Goal: Check status: Check status

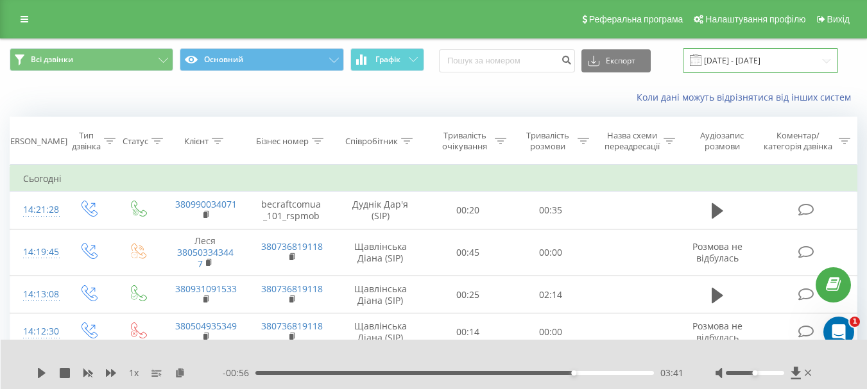
click at [765, 63] on input "[DATE] - [DATE]" at bounding box center [760, 60] width 155 height 25
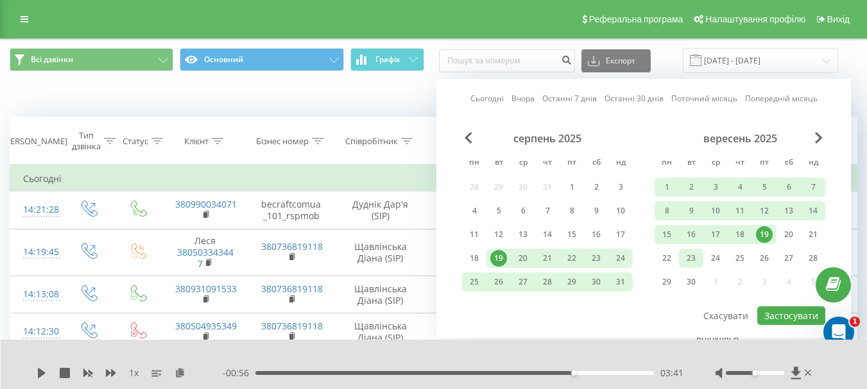
click at [693, 264] on div "23" at bounding box center [691, 258] width 17 height 17
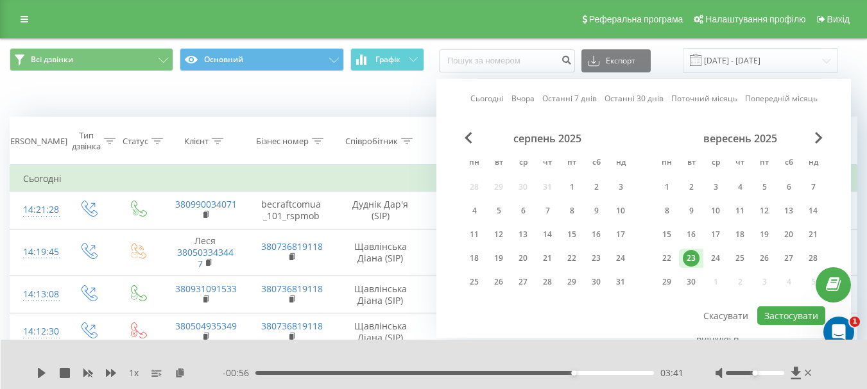
click at [693, 264] on div "23" at bounding box center [691, 258] width 17 height 17
click at [781, 314] on button "Застосувати" at bounding box center [791, 316] width 68 height 19
type input "[DATE] - [DATE]"
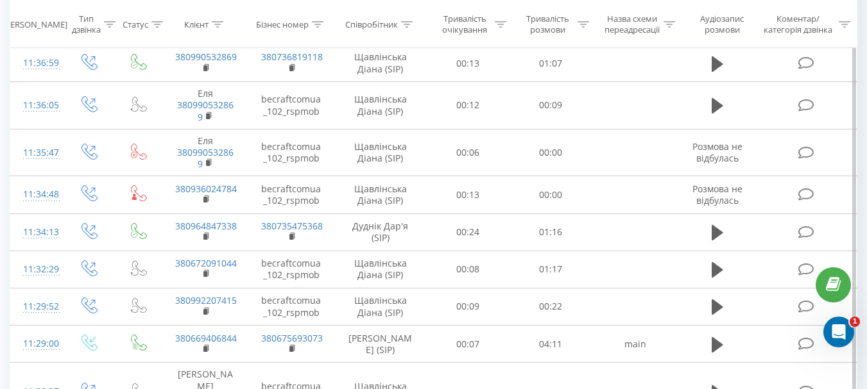
scroll to position [867, 0]
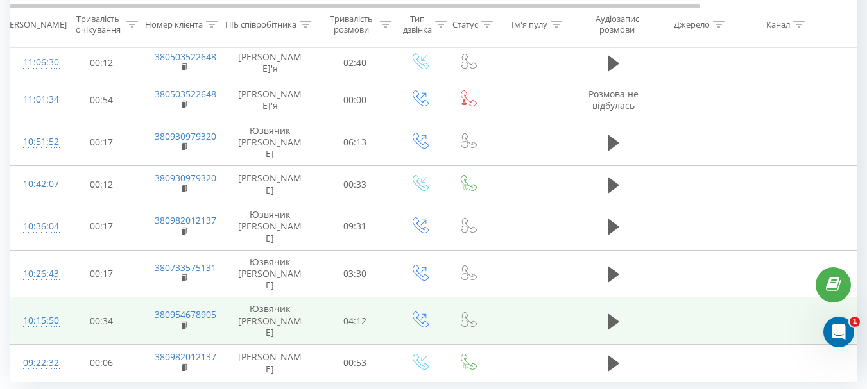
scroll to position [299, 0]
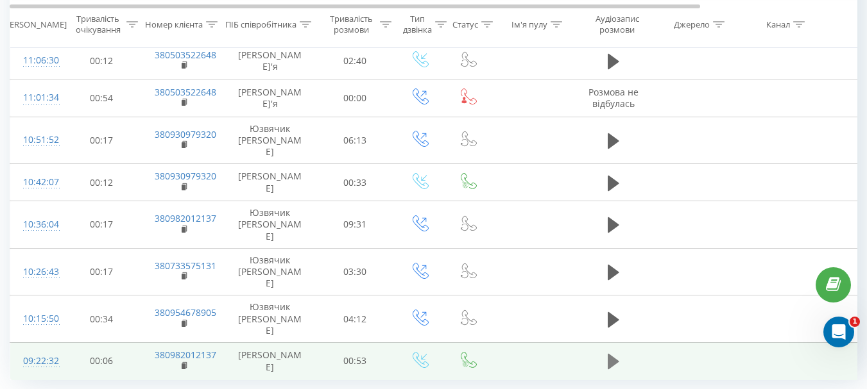
click at [608, 354] on icon at bounding box center [614, 361] width 12 height 15
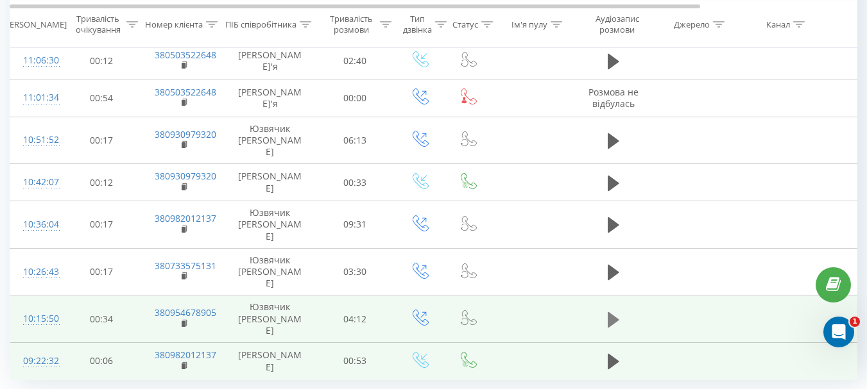
click at [612, 312] on icon at bounding box center [614, 319] width 12 height 15
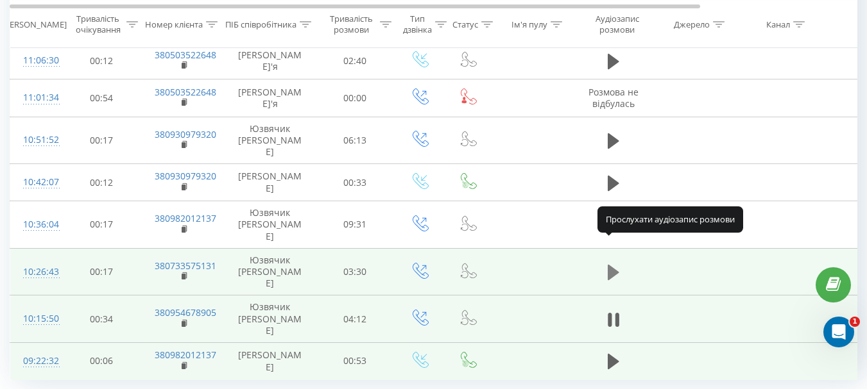
click at [611, 265] on icon at bounding box center [614, 272] width 12 height 15
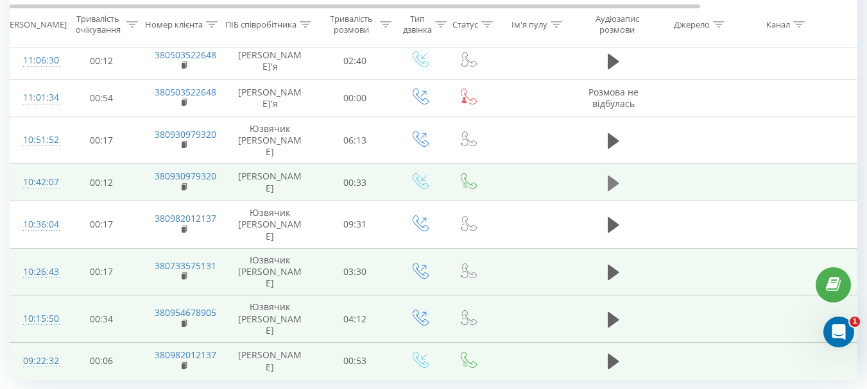
click at [611, 175] on icon at bounding box center [614, 182] width 12 height 15
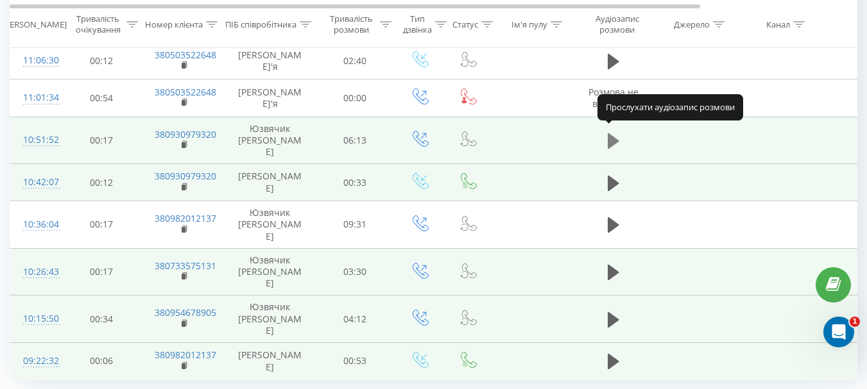
click at [617, 133] on icon at bounding box center [614, 141] width 12 height 18
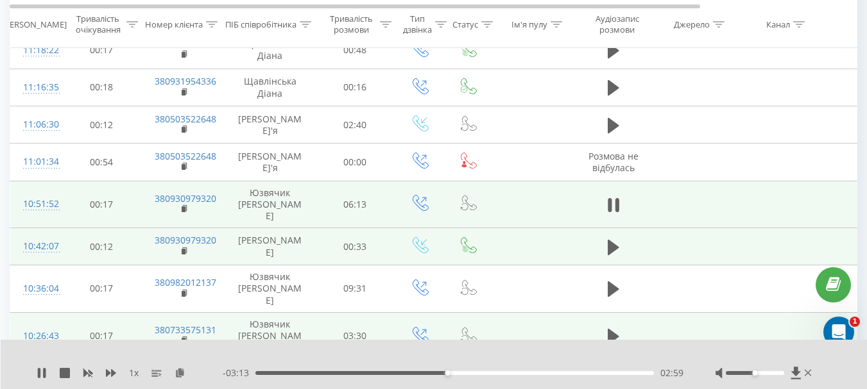
scroll to position [171, 0]
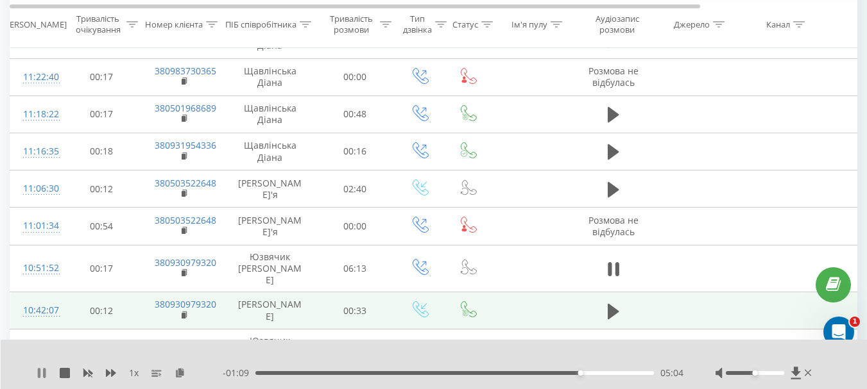
click at [37, 377] on icon at bounding box center [42, 373] width 10 height 10
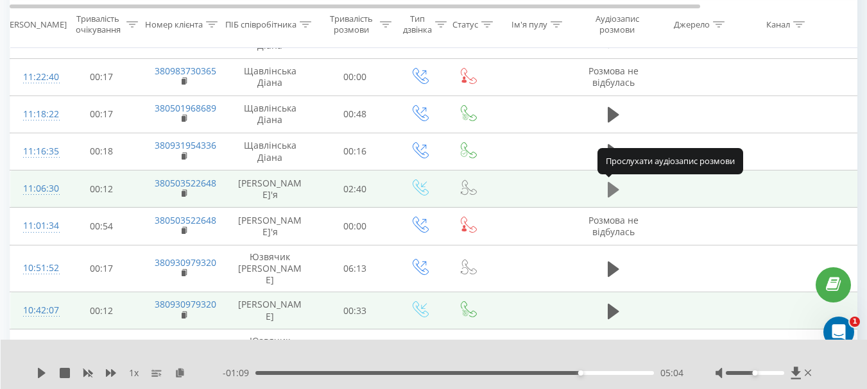
click at [609, 191] on icon at bounding box center [614, 189] width 12 height 15
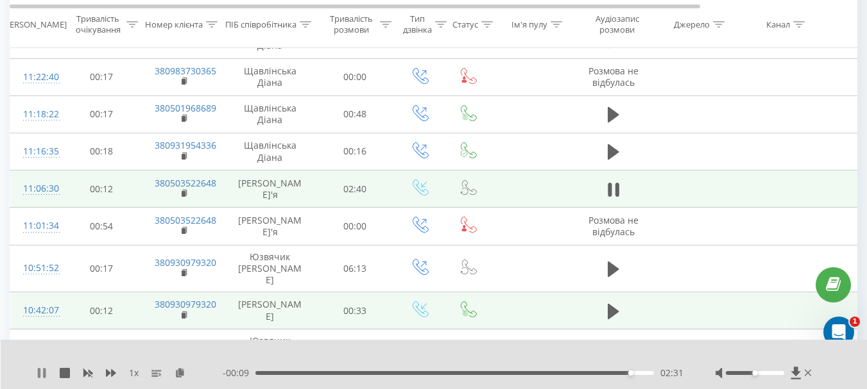
click at [42, 377] on icon at bounding box center [42, 373] width 10 height 10
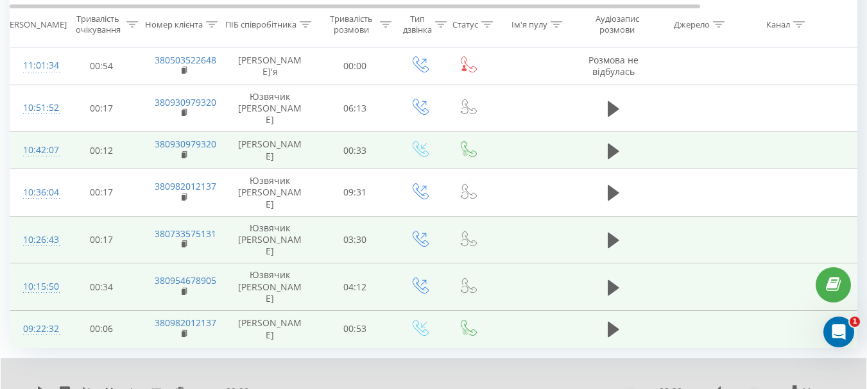
scroll to position [348, 0]
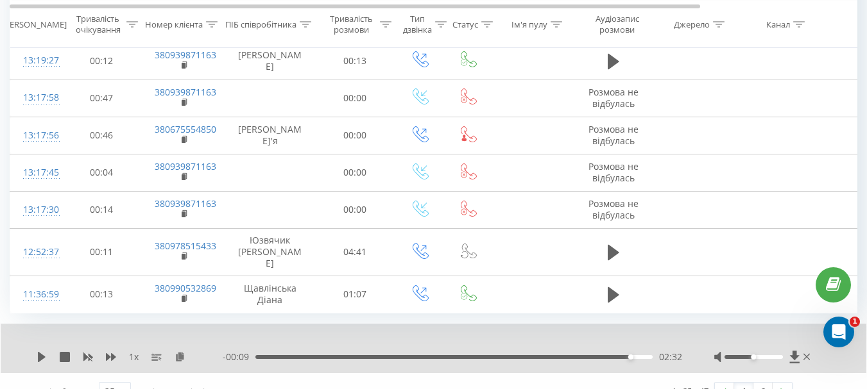
scroll to position [833, 0]
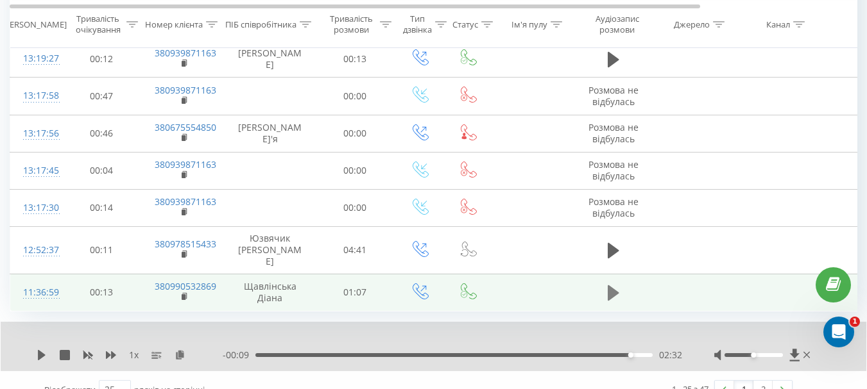
click at [608, 285] on icon at bounding box center [614, 292] width 12 height 15
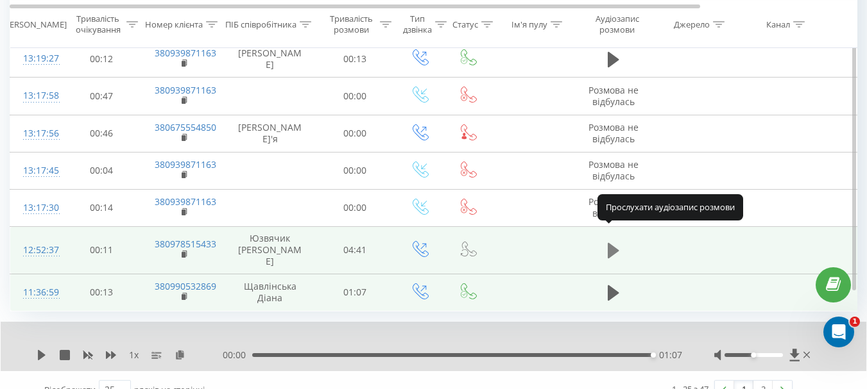
click at [609, 242] on icon at bounding box center [614, 251] width 12 height 18
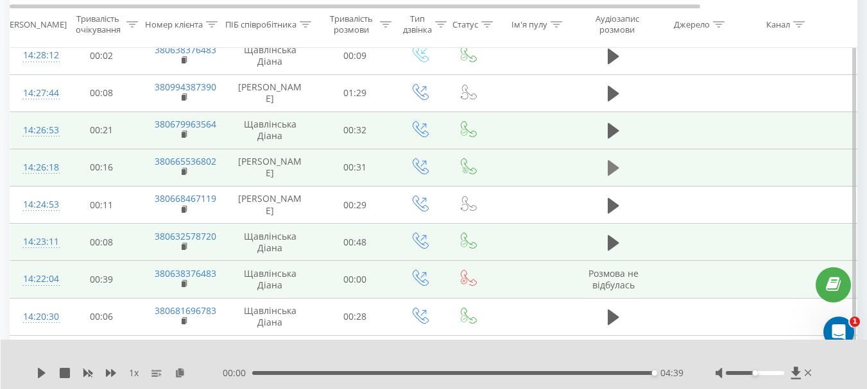
scroll to position [320, 0]
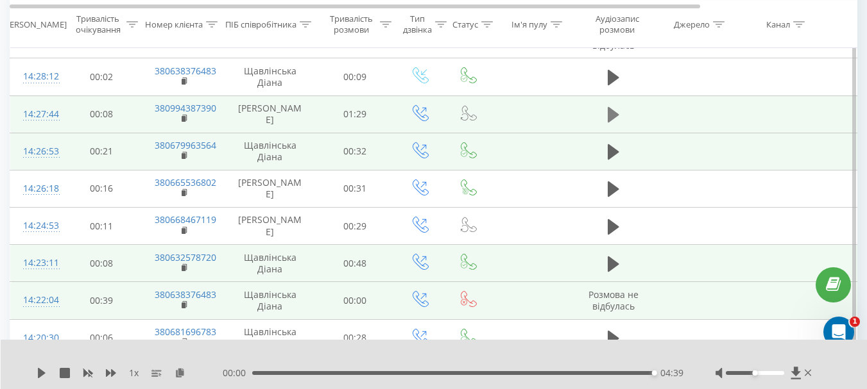
click at [614, 119] on icon at bounding box center [614, 115] width 12 height 18
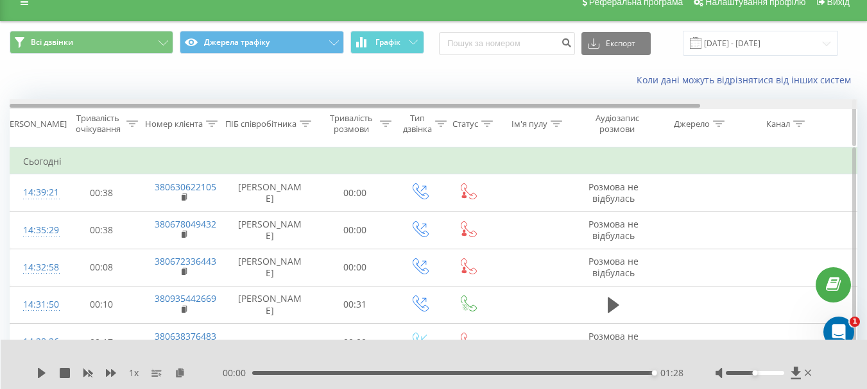
scroll to position [0, 0]
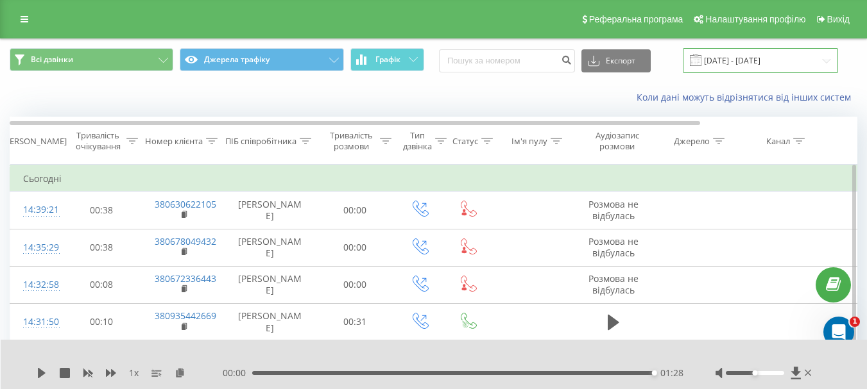
click at [762, 61] on input "[DATE] - [DATE]" at bounding box center [760, 60] width 155 height 25
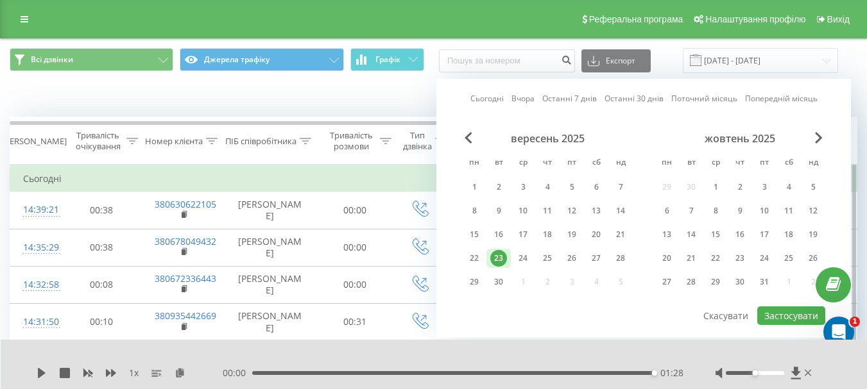
click at [496, 257] on div "23" at bounding box center [498, 258] width 17 height 17
click at [786, 317] on button "Застосувати" at bounding box center [791, 316] width 68 height 19
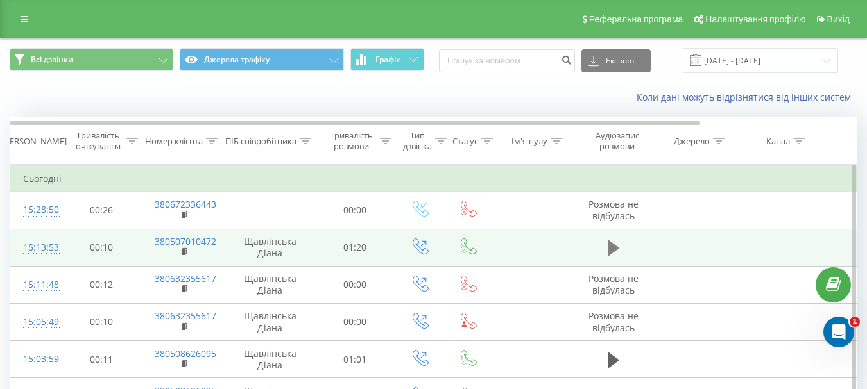
click at [611, 252] on icon at bounding box center [614, 248] width 12 height 15
